Goal: Task Accomplishment & Management: Use online tool/utility

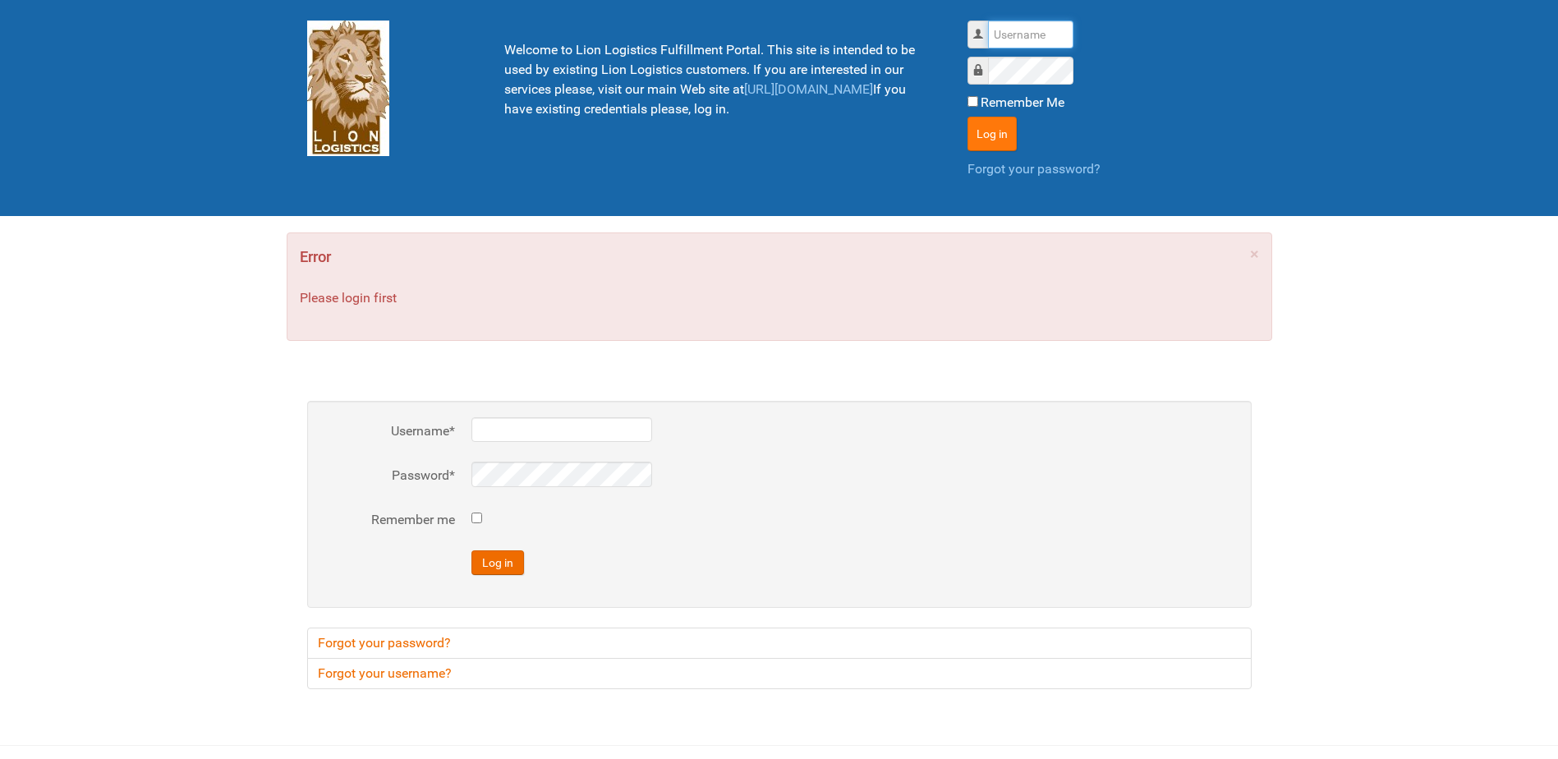
type input "Lion"
click at [983, 120] on button "Log in" at bounding box center [992, 134] width 49 height 35
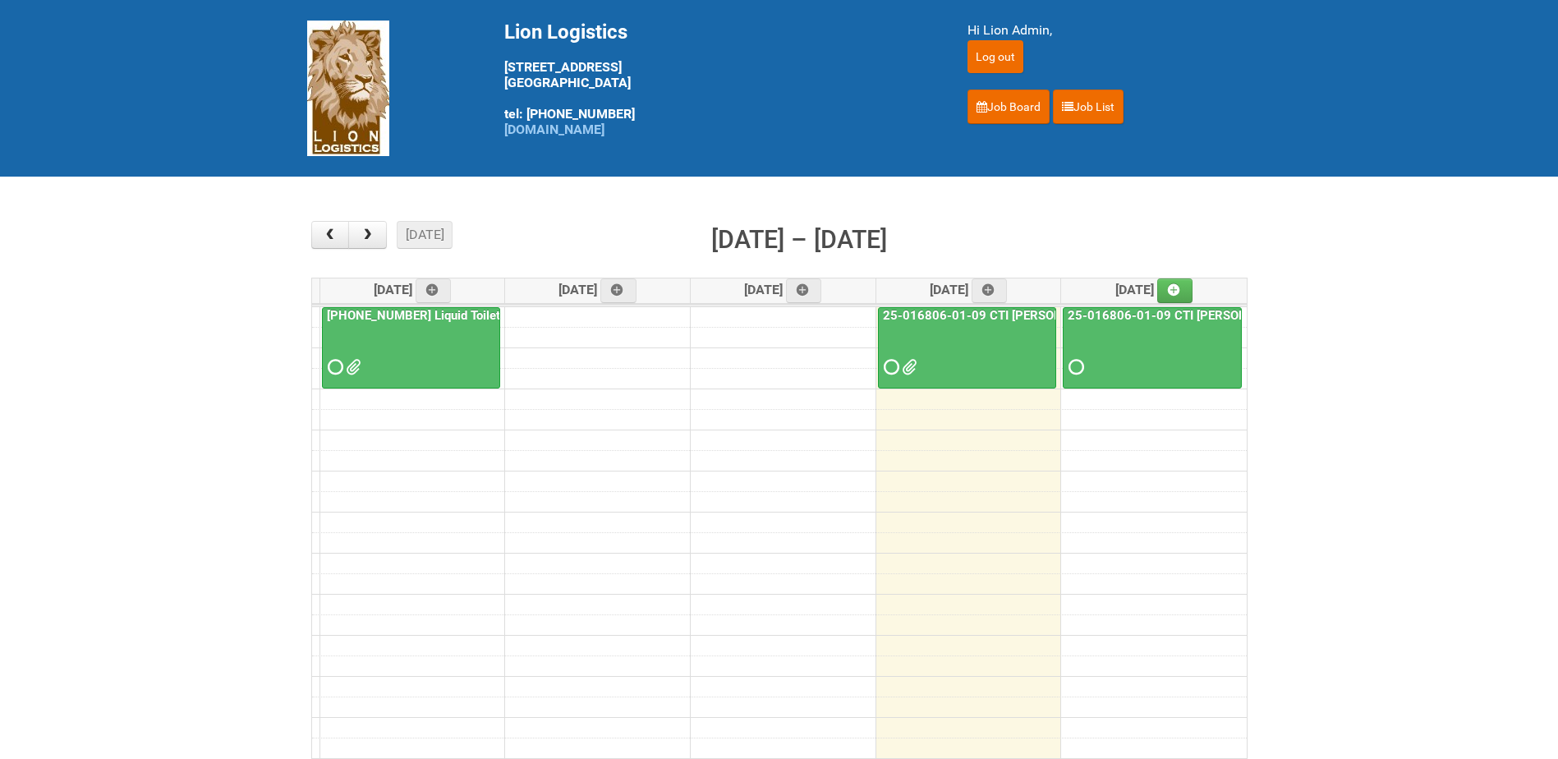
click at [955, 316] on link "25-016806-01-09 CTI [PERSON_NAME] Bar Superior HUT" at bounding box center [1044, 315] width 329 height 15
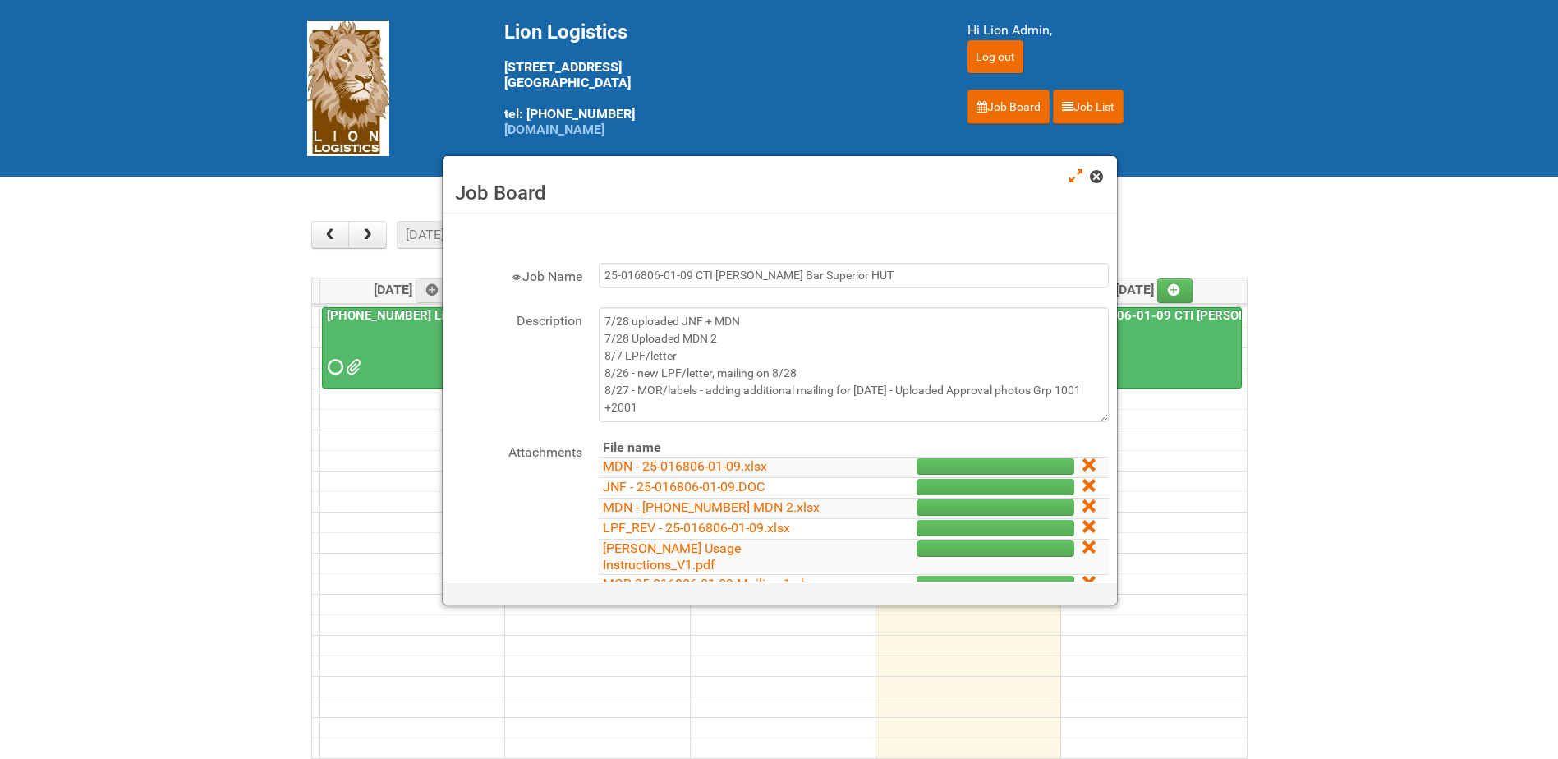
click at [1094, 181] on span at bounding box center [1096, 177] width 12 height 12
